Goal: Transaction & Acquisition: Purchase product/service

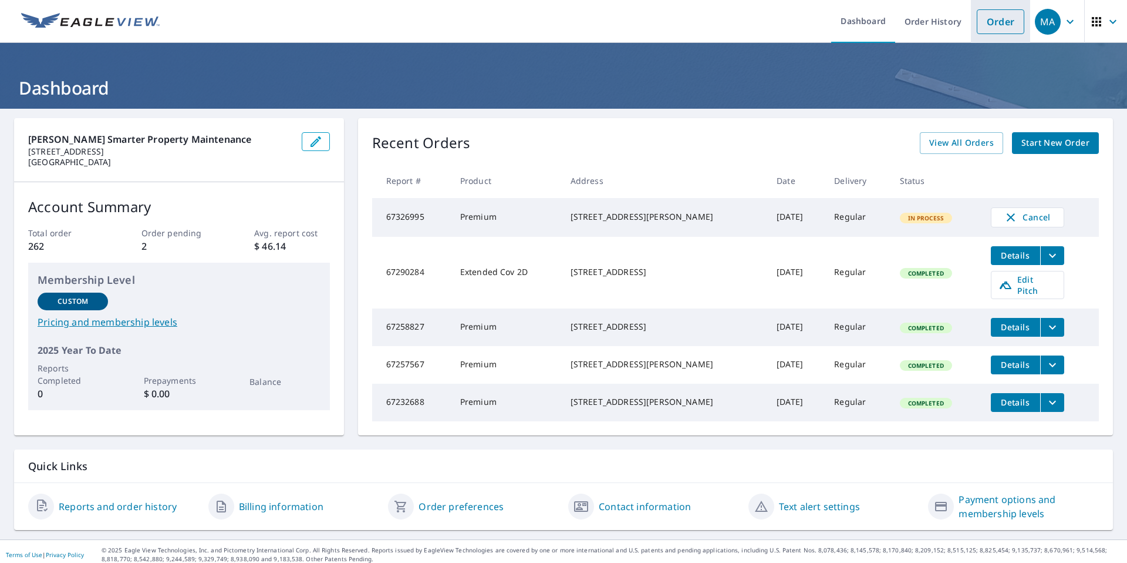
click at [996, 29] on link "Order" at bounding box center [1001, 21] width 48 height 25
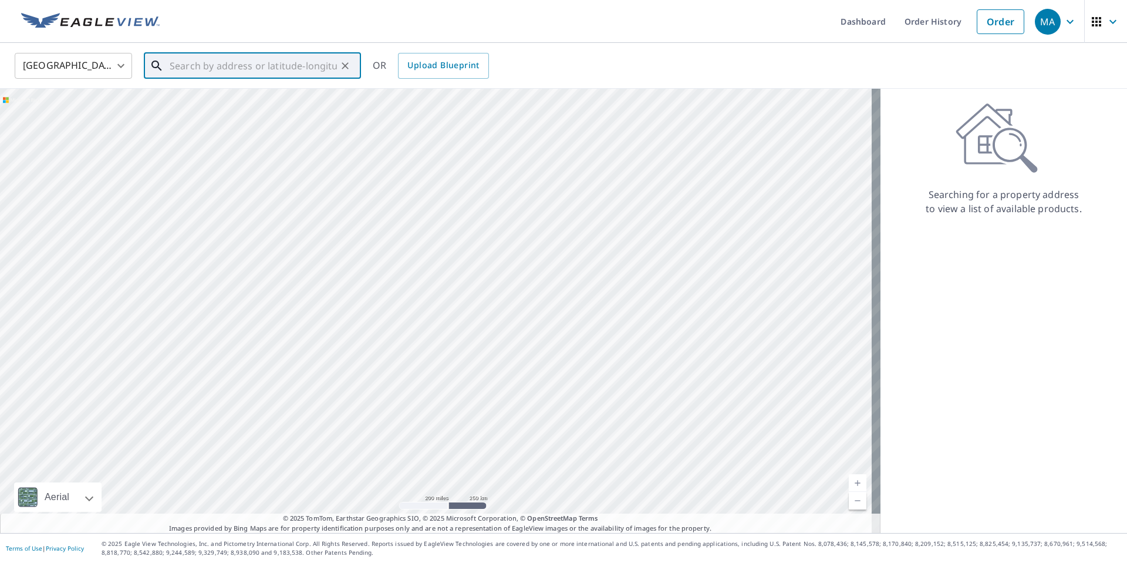
click at [294, 58] on input "text" at bounding box center [253, 65] width 167 height 33
paste input "[URL][PERSON_NAME][DOMAIN_NAME]"
type input "[URL][PERSON_NAME][DOMAIN_NAME]"
click at [346, 61] on icon "Clear" at bounding box center [345, 66] width 12 height 12
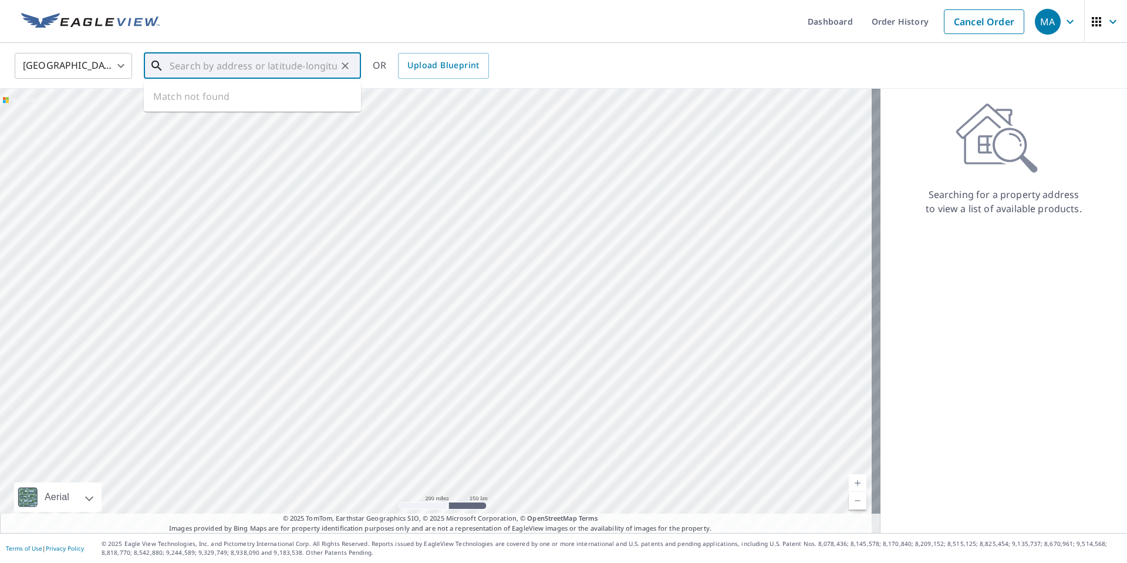
scroll to position [0, 0]
paste input "[STREET_ADDRESS]"
click at [288, 97] on span "[STREET_ADDRESS]" at bounding box center [259, 100] width 184 height 14
type input "[STREET_ADDRESS]"
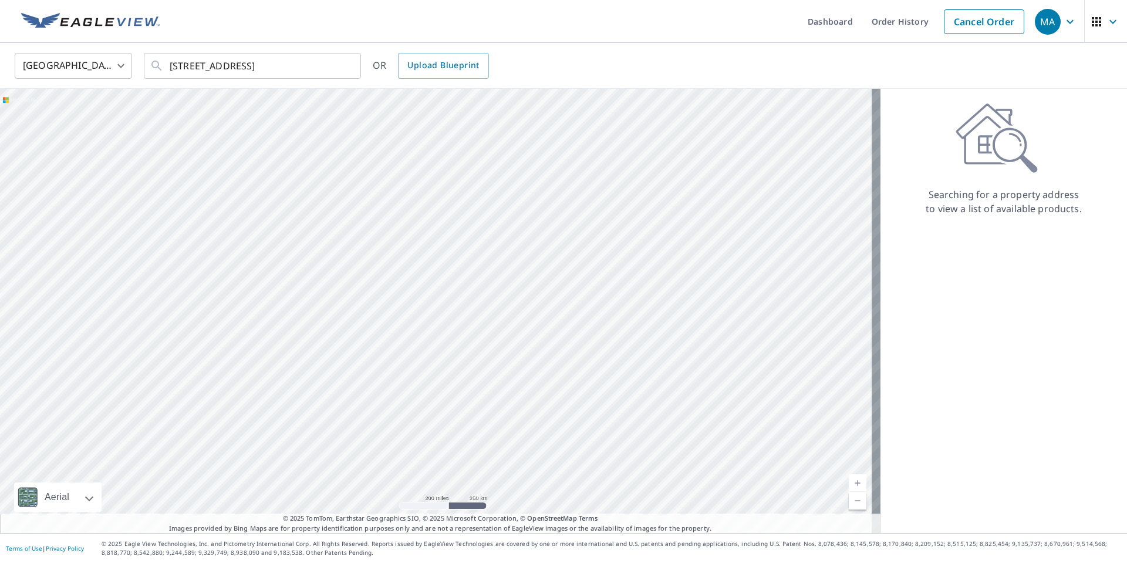
scroll to position [0, 0]
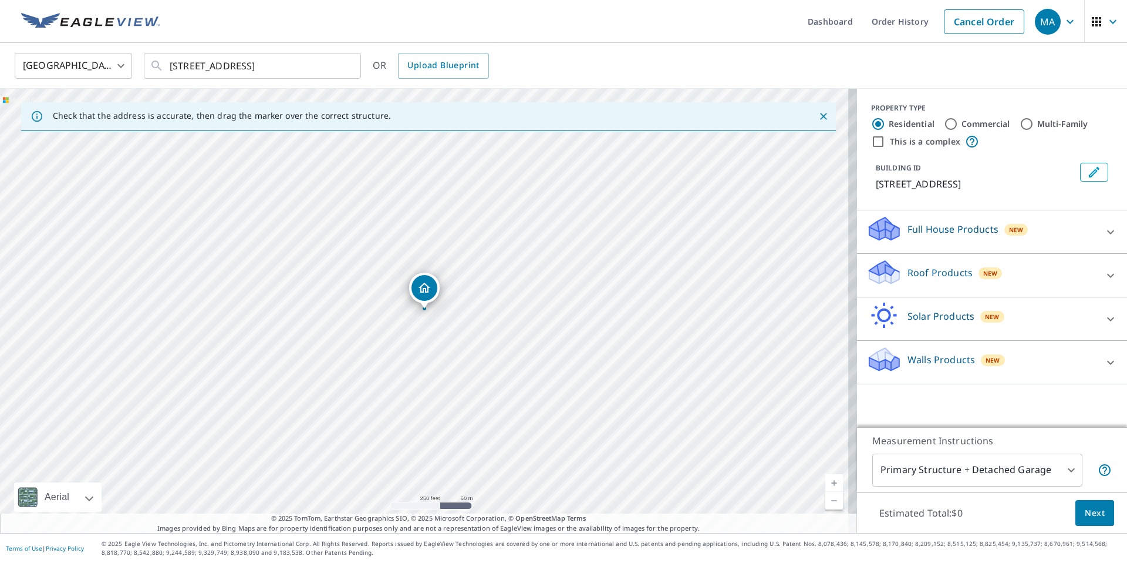
click at [937, 317] on div "Solar Products New" at bounding box center [982, 318] width 230 height 33
click at [938, 279] on p "Roof Products" at bounding box center [940, 272] width 65 height 14
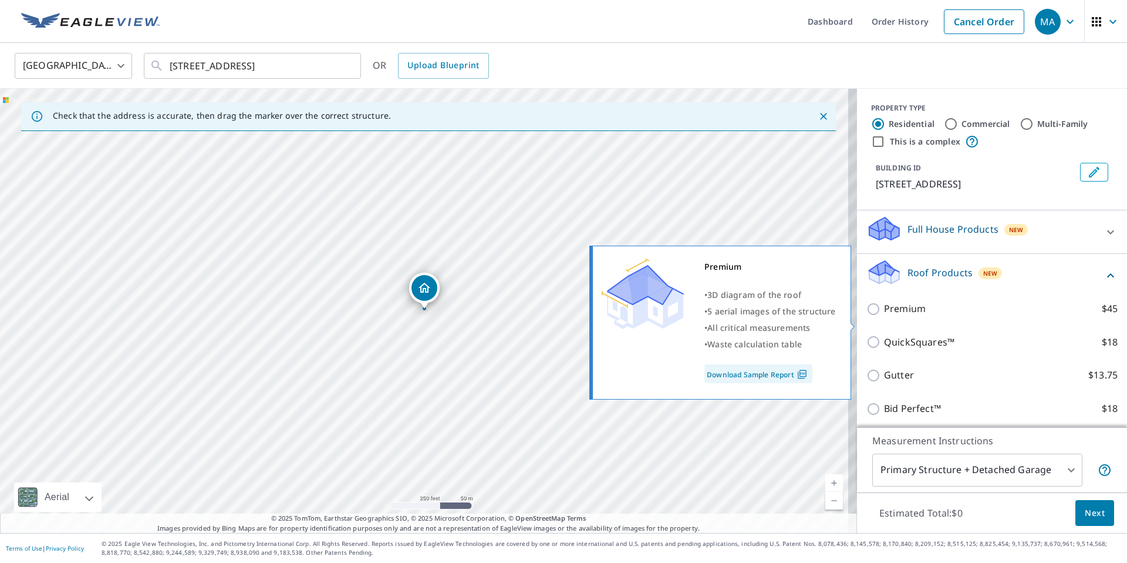
click at [900, 316] on p "Premium" at bounding box center [905, 308] width 42 height 15
click at [884, 316] on input "Premium $45" at bounding box center [876, 309] width 18 height 14
checkbox input "true"
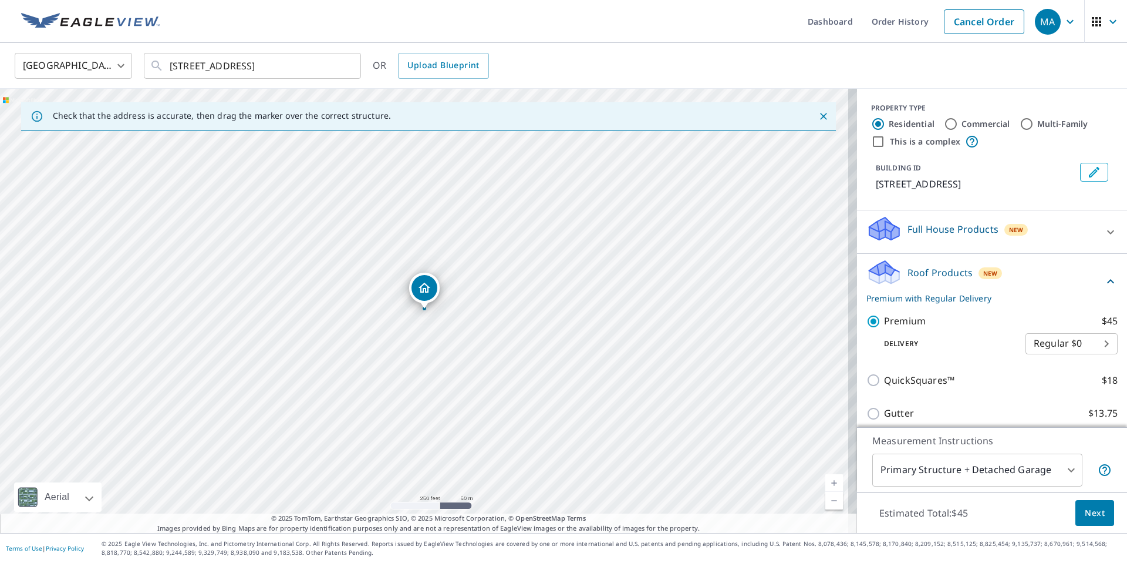
click at [1085, 506] on span "Next" at bounding box center [1095, 513] width 20 height 15
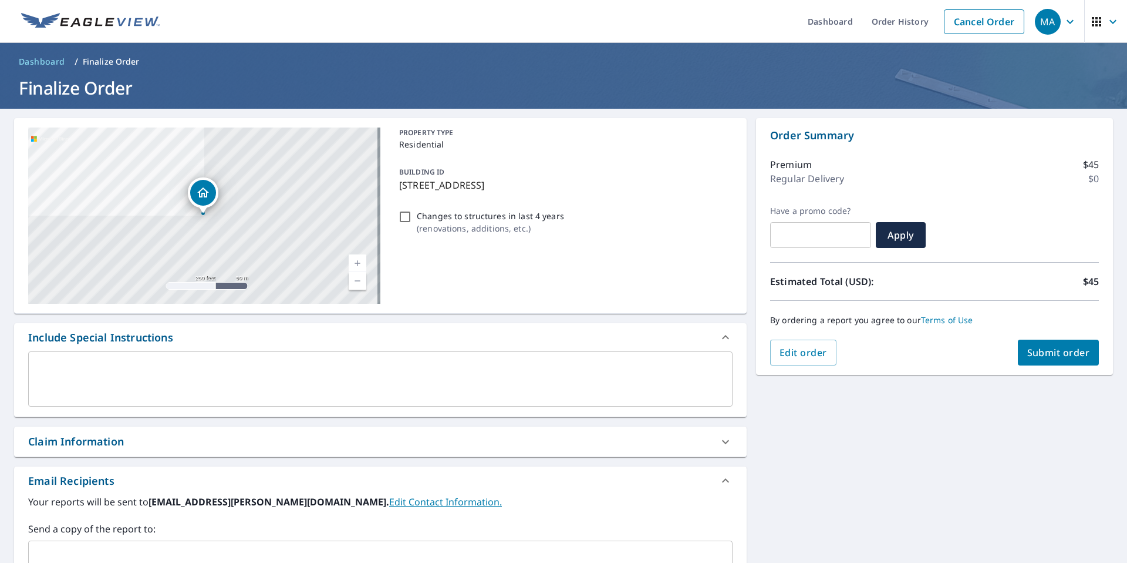
click at [1070, 343] on button "Submit order" at bounding box center [1059, 352] width 82 height 26
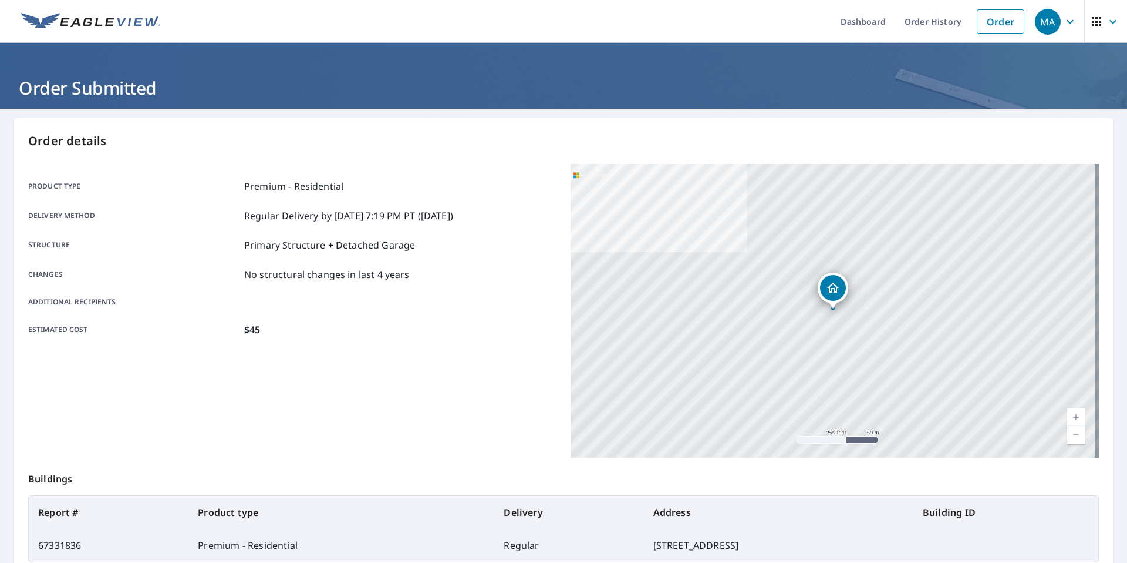
click at [442, 248] on div "Structure Primary Structure + Detached Garage" at bounding box center [292, 245] width 528 height 14
